Goal: Information Seeking & Learning: Learn about a topic

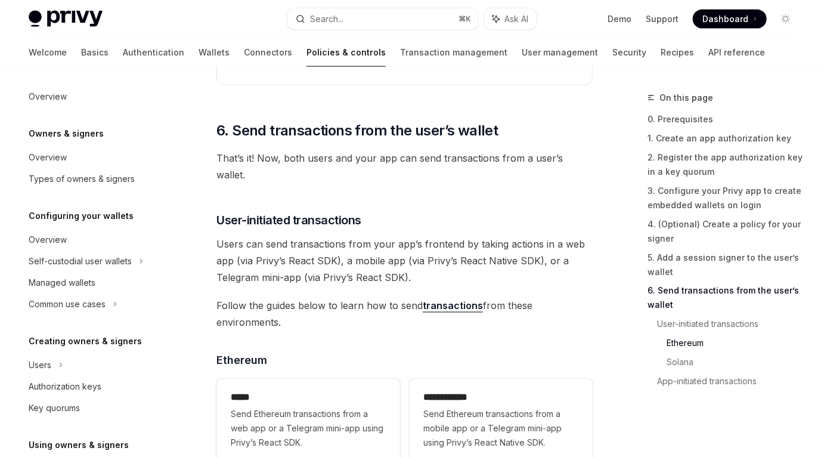
scroll to position [292, 0]
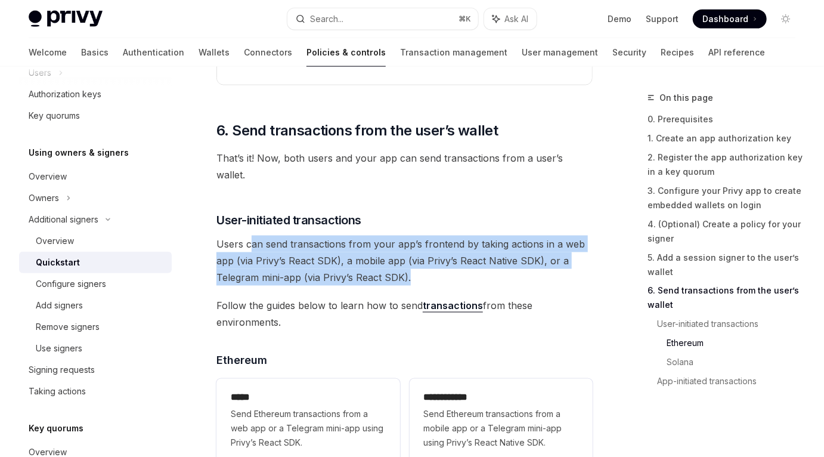
drag, startPoint x: 251, startPoint y: 213, endPoint x: 428, endPoint y: 254, distance: 181.1
click at [428, 254] on span "Users can send transactions from your app’s frontend by taking actions in a web…" at bounding box center [404, 261] width 376 height 50
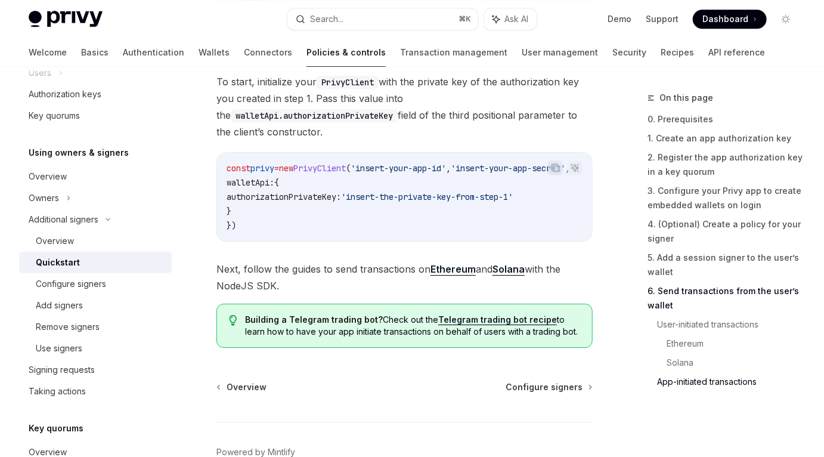
scroll to position [3722, 0]
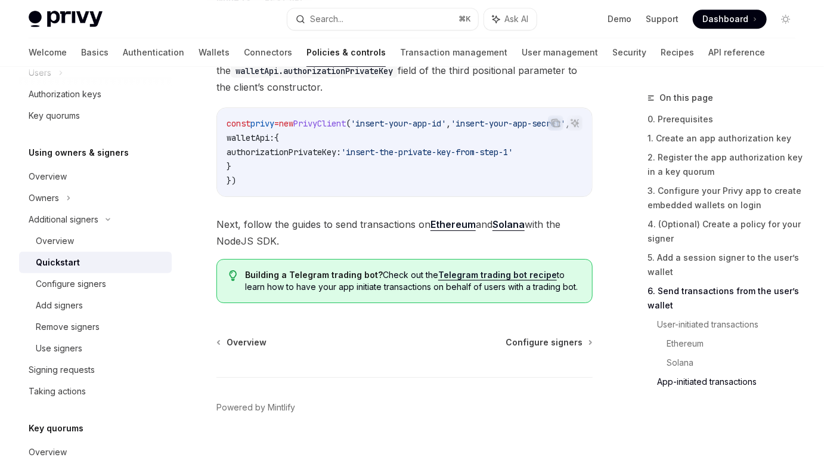
type textarea "*"
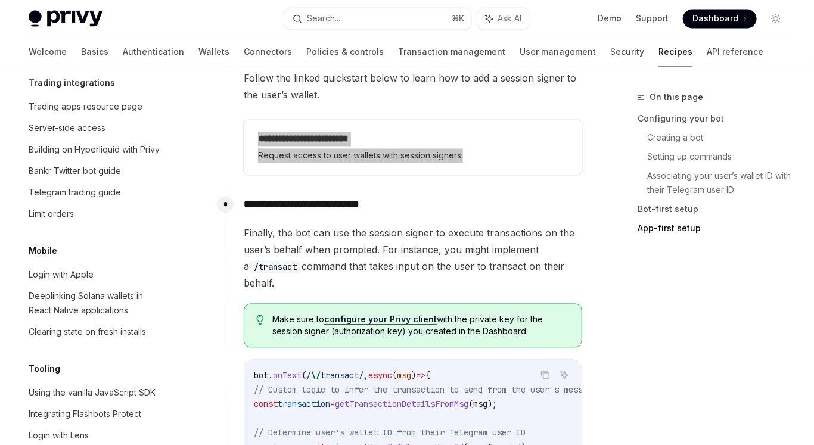
scroll to position [3043, 0]
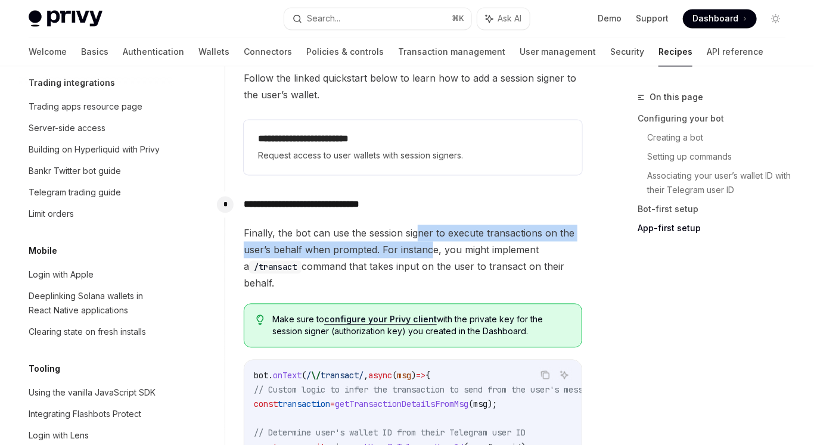
drag, startPoint x: 416, startPoint y: 209, endPoint x: 430, endPoint y: 231, distance: 25.5
click at [430, 231] on span "Finally, the bot can use the session signer to execute transactions on the user…" at bounding box center [413, 258] width 339 height 67
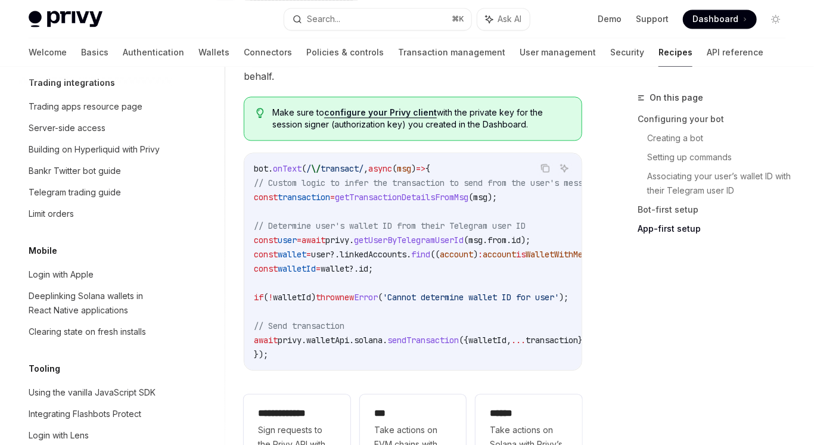
scroll to position [3251, 0]
click at [426, 235] on span "getUserByTelegramUserId" at bounding box center [409, 240] width 110 height 11
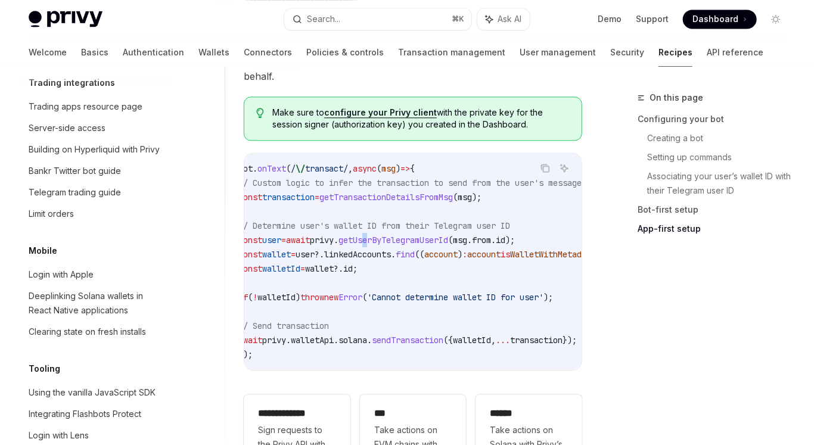
scroll to position [0, 0]
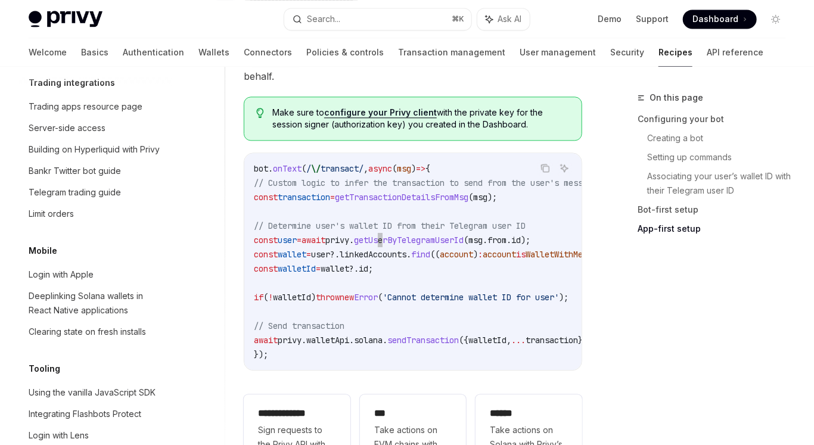
type textarea "*"
